Goal: Task Accomplishment & Management: Use online tool/utility

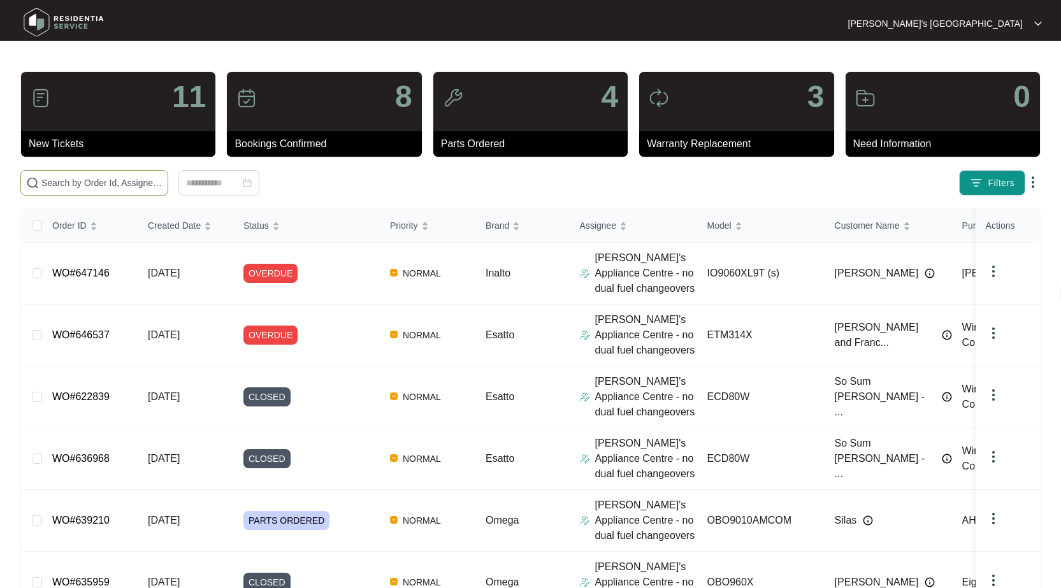
click at [126, 193] on span at bounding box center [94, 182] width 148 height 25
click at [127, 185] on input "text" at bounding box center [101, 183] width 121 height 14
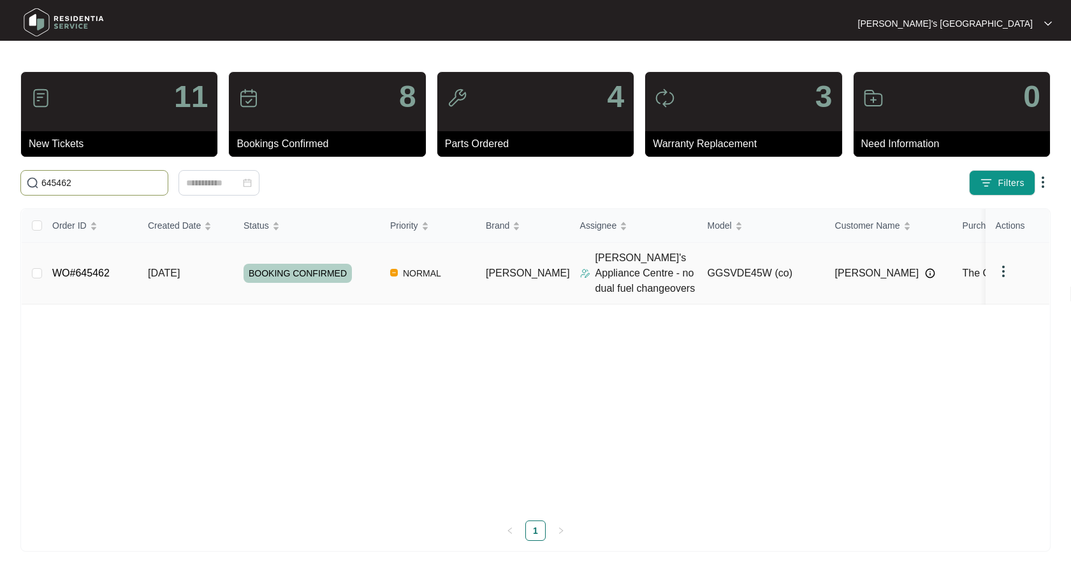
type input "645462"
click at [93, 270] on link "WO#645462" at bounding box center [80, 273] width 57 height 11
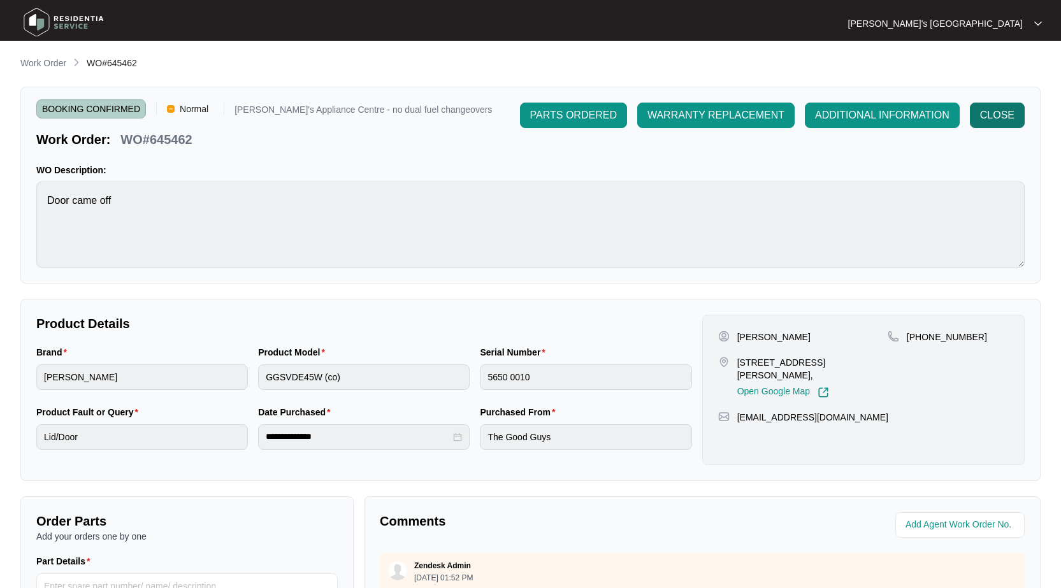
click at [987, 105] on button "CLOSE" at bounding box center [997, 115] width 55 height 25
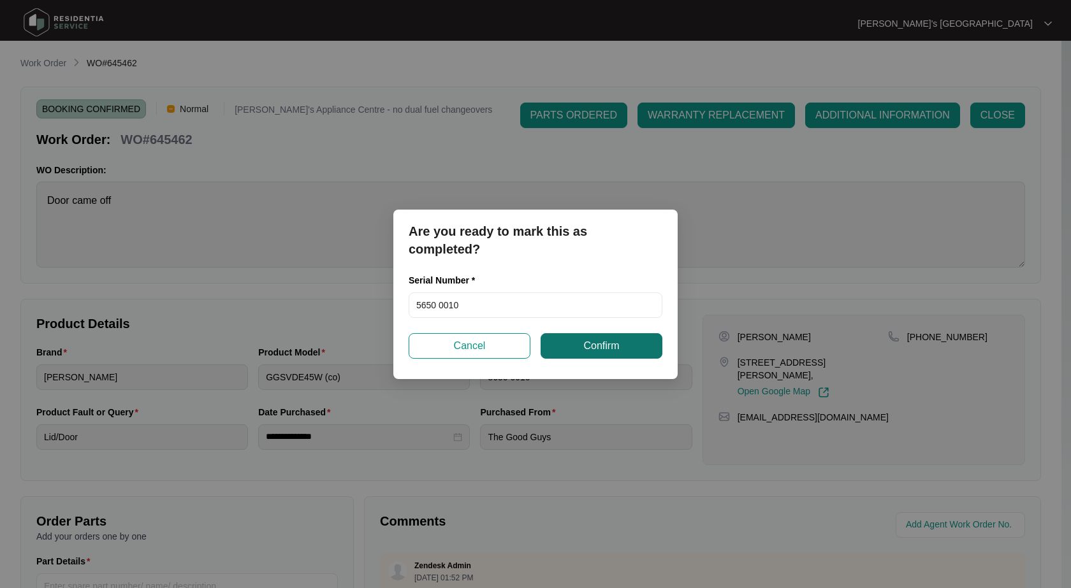
click at [619, 351] on span "Confirm" at bounding box center [601, 345] width 36 height 15
